Goal: Find contact information: Find contact information

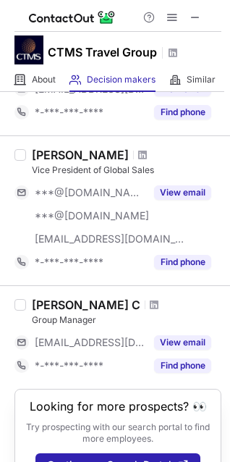
scroll to position [174, 0]
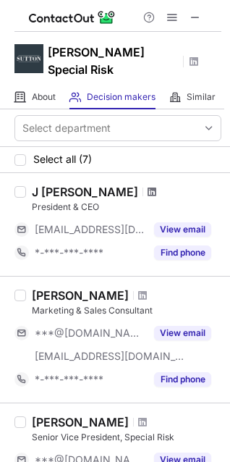
click at [148, 186] on span at bounding box center [152, 192] width 9 height 12
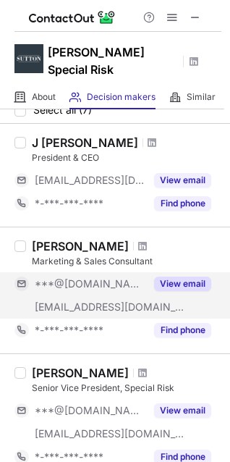
scroll to position [72, 0]
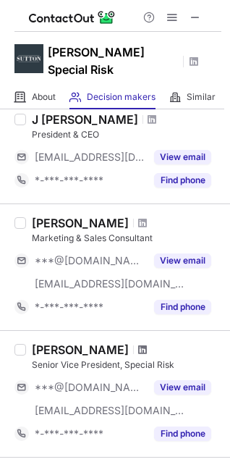
click at [138, 344] on span at bounding box center [142, 350] width 9 height 12
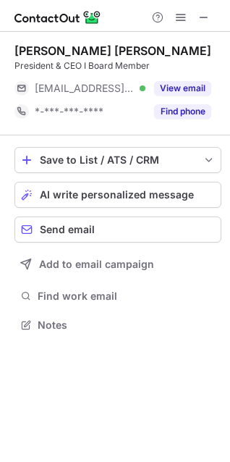
scroll to position [315, 230]
click at [22, 52] on div "[PERSON_NAME] [PERSON_NAME]" at bounding box center [112, 50] width 197 height 14
click at [43, 49] on div "J. Greg S." at bounding box center [112, 50] width 197 height 14
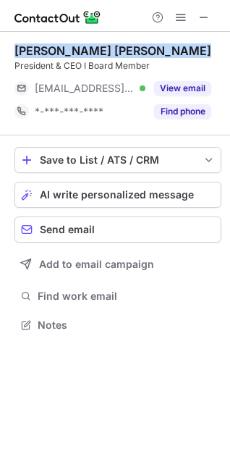
click at [43, 49] on div "J. Greg S." at bounding box center [112, 50] width 197 height 14
click at [41, 49] on div "J. Greg S." at bounding box center [112, 50] width 197 height 14
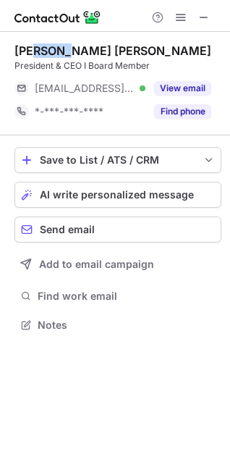
click at [41, 49] on div "J. Greg S." at bounding box center [112, 50] width 197 height 14
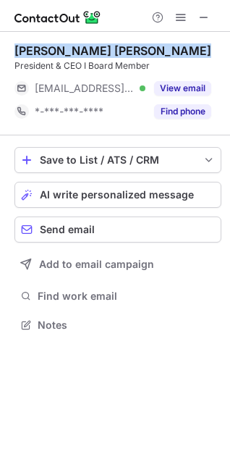
click at [41, 49] on div "J. Greg S." at bounding box center [112, 50] width 197 height 14
click at [44, 48] on div "J. Greg S." at bounding box center [112, 50] width 197 height 14
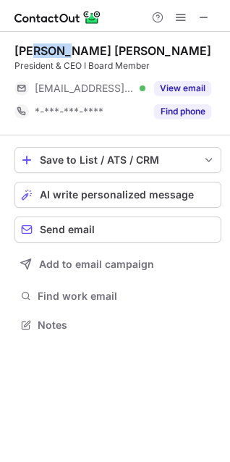
click at [44, 48] on div "J. Greg S." at bounding box center [112, 50] width 197 height 14
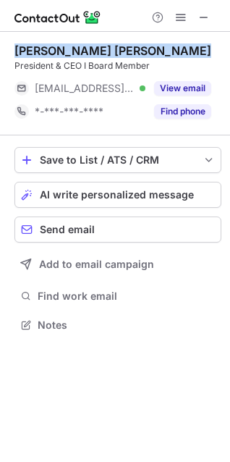
click at [44, 48] on div "J. Greg S." at bounding box center [112, 50] width 197 height 14
click at [48, 50] on div "J. Greg S." at bounding box center [112, 50] width 197 height 14
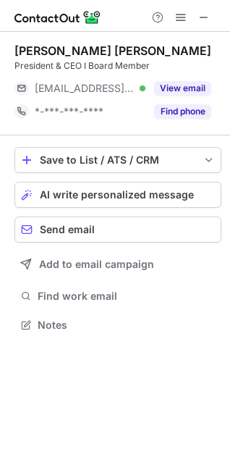
click at [48, 50] on div "J. Greg S." at bounding box center [112, 50] width 197 height 14
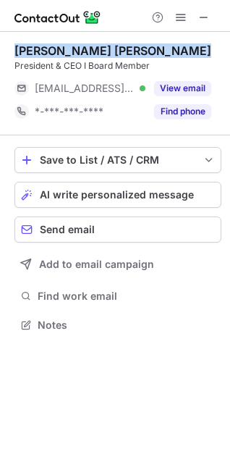
click at [48, 50] on div "J. Greg S." at bounding box center [112, 50] width 197 height 14
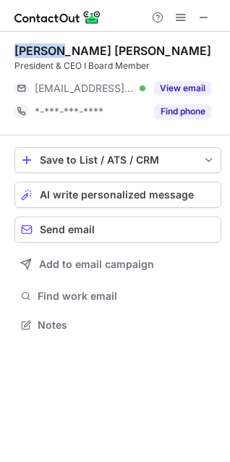
copy div "J. Greg"
drag, startPoint x: 52, startPoint y: 54, endPoint x: 6, endPoint y: 51, distance: 46.4
click at [6, 51] on div "J. Greg S. President & CEO I Board Member ***@suttonspecialrisk.com Verified Vi…" at bounding box center [115, 189] width 230 height 315
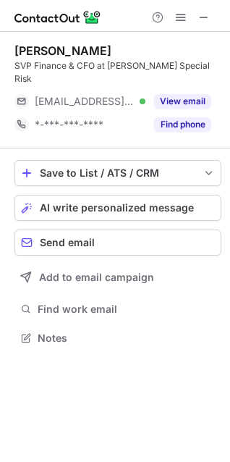
scroll to position [315, 230]
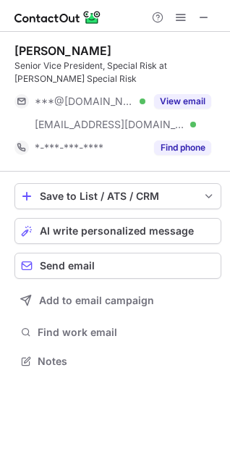
scroll to position [351, 230]
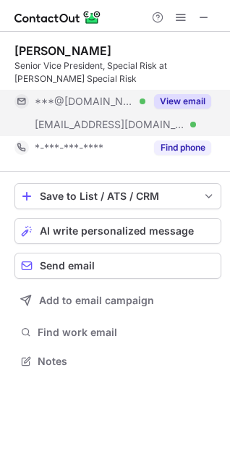
click at [181, 101] on button "View email" at bounding box center [182, 101] width 57 height 14
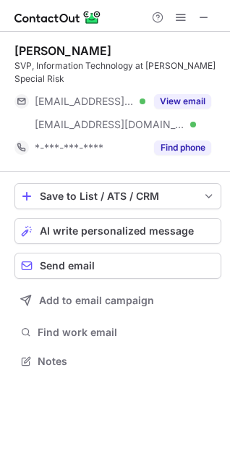
scroll to position [351, 230]
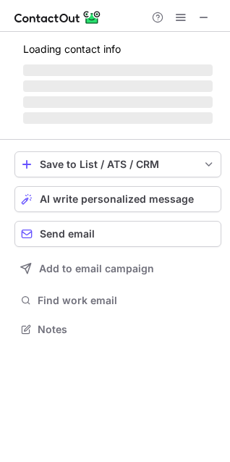
scroll to position [315, 230]
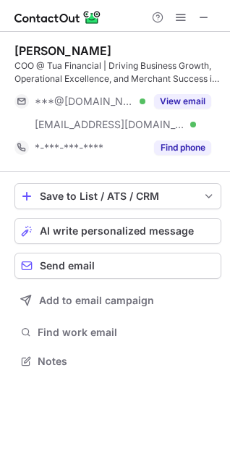
scroll to position [351, 230]
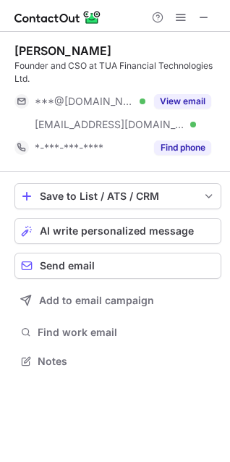
scroll to position [351, 230]
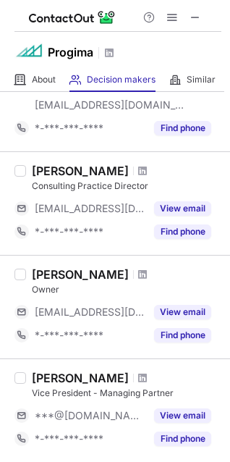
scroll to position [362, 0]
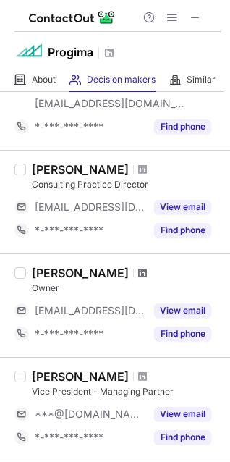
click at [138, 270] on span at bounding box center [142, 273] width 9 height 12
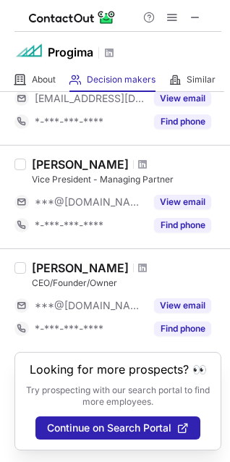
scroll to position [587, 0]
click at [138, 158] on span at bounding box center [142, 164] width 9 height 12
